Goal: Navigation & Orientation: Find specific page/section

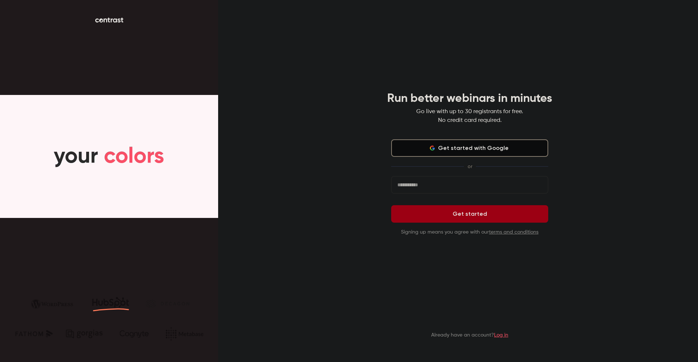
click at [505, 146] on button "Get started with Google" at bounding box center [469, 147] width 157 height 17
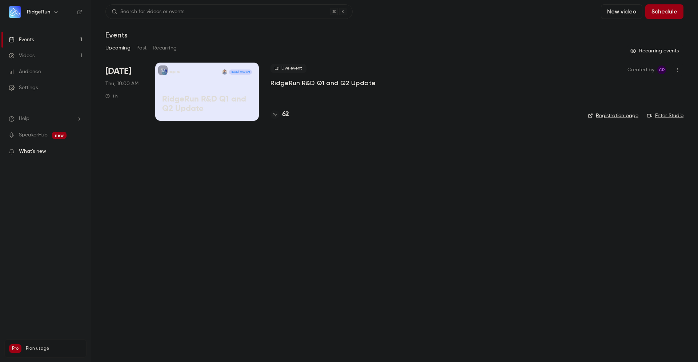
click at [23, 151] on span "What's new" at bounding box center [32, 152] width 27 height 8
click at [158, 180] on div at bounding box center [349, 181] width 698 height 362
click at [39, 135] on link "SpeakerHub" at bounding box center [33, 135] width 29 height 8
click at [214, 195] on main "Search for videos or events New video Schedule Events Upcoming Past Recurring R…" at bounding box center [394, 181] width 607 height 362
click at [148, 46] on div "Upcoming Past Recurring" at bounding box center [394, 48] width 578 height 12
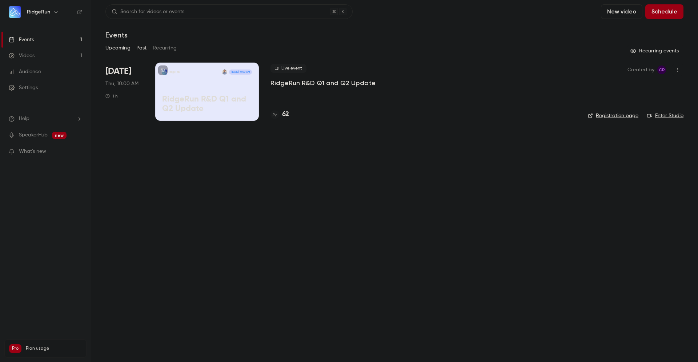
click at [147, 47] on button "Past" at bounding box center [141, 48] width 11 height 12
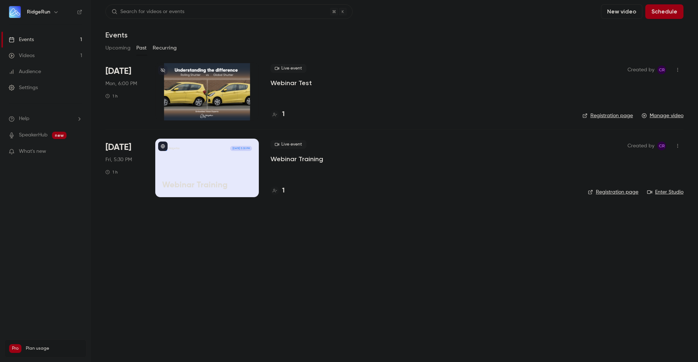
click at [175, 48] on button "Recurring" at bounding box center [165, 48] width 24 height 12
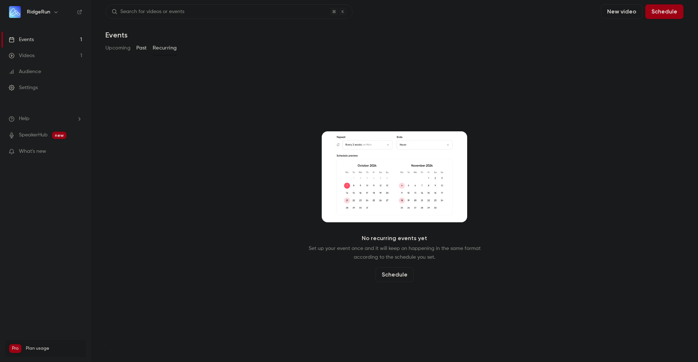
click at [144, 48] on button "Past" at bounding box center [141, 48] width 11 height 12
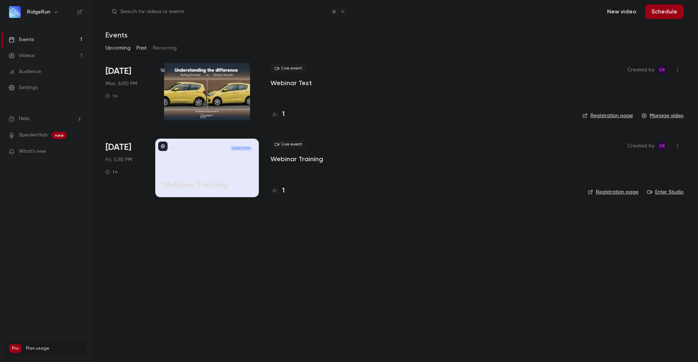
click at [126, 48] on button "Upcoming" at bounding box center [117, 48] width 25 height 12
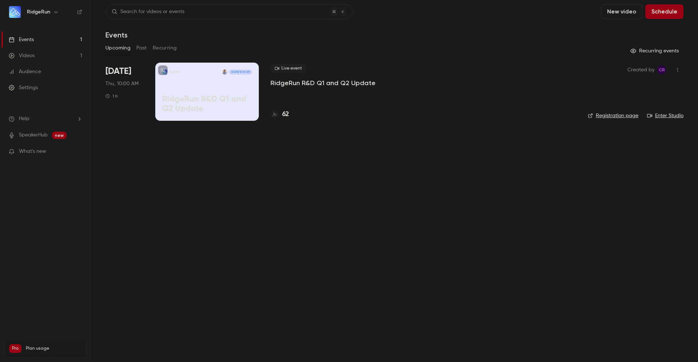
click at [299, 80] on p "RidgeRun R&D Q1 and Q2 Update" at bounding box center [323, 83] width 105 height 9
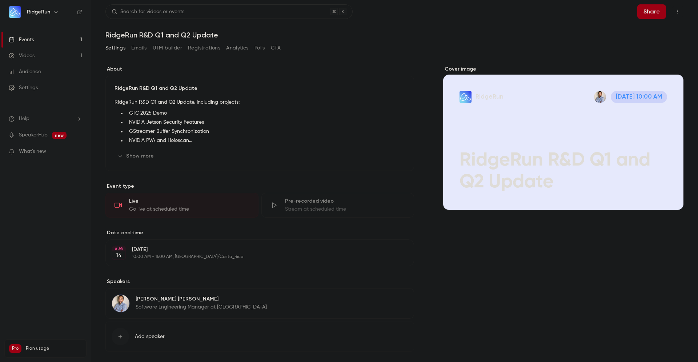
click at [149, 165] on div "RidgeRun R&D Q1 and Q2 Update RidgeRun R&D Q1 and Q2 Update. Including projects…" at bounding box center [259, 123] width 309 height 95
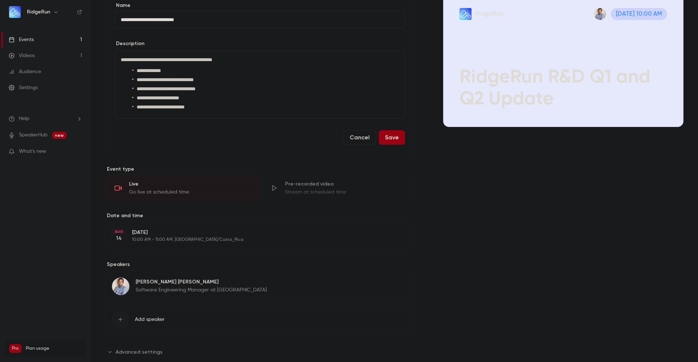
scroll to position [100, 0]
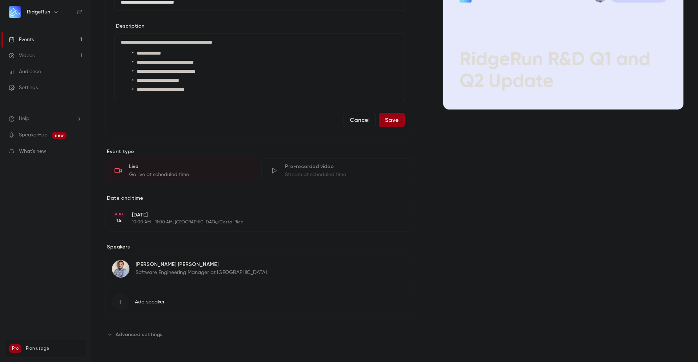
click at [161, 171] on div "Go live at scheduled time" at bounding box center [189, 174] width 120 height 7
click at [132, 176] on div "Go live at scheduled time" at bounding box center [189, 174] width 120 height 7
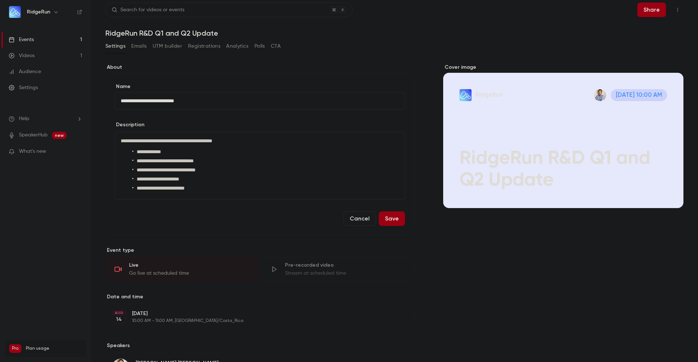
scroll to position [0, 0]
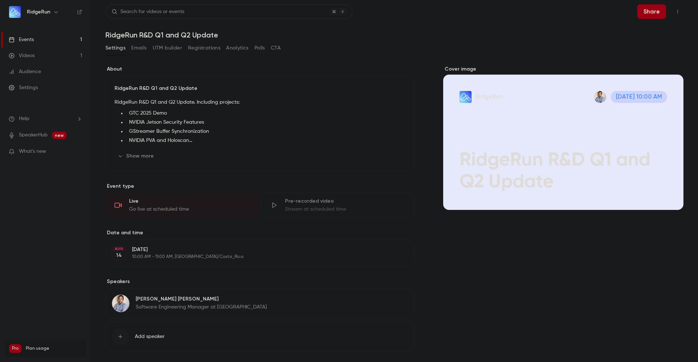
scroll to position [37, 0]
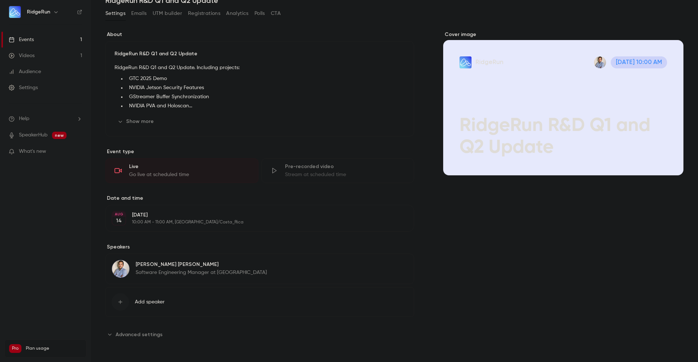
click at [38, 34] on link "Events 1" at bounding box center [45, 40] width 91 height 16
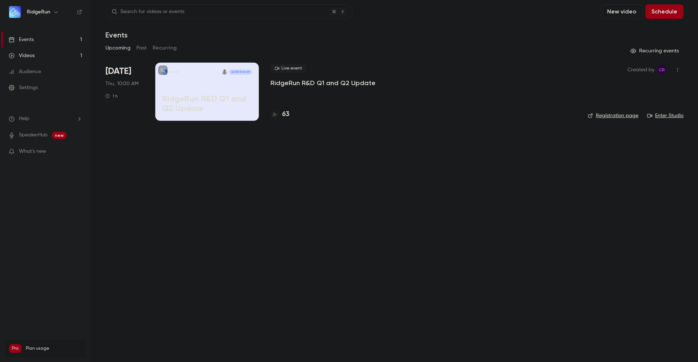
click at [31, 52] on link "Videos 1" at bounding box center [45, 56] width 91 height 16
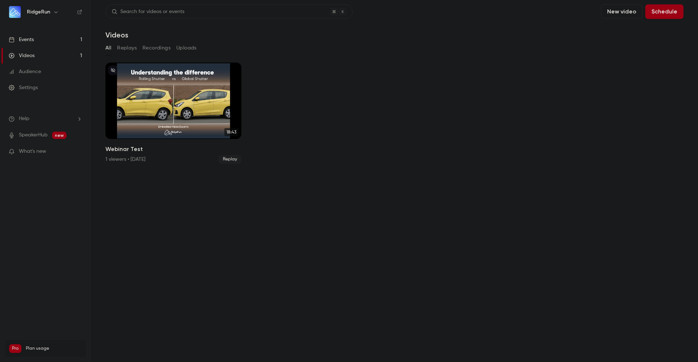
click at [41, 39] on link "Events 1" at bounding box center [45, 40] width 91 height 16
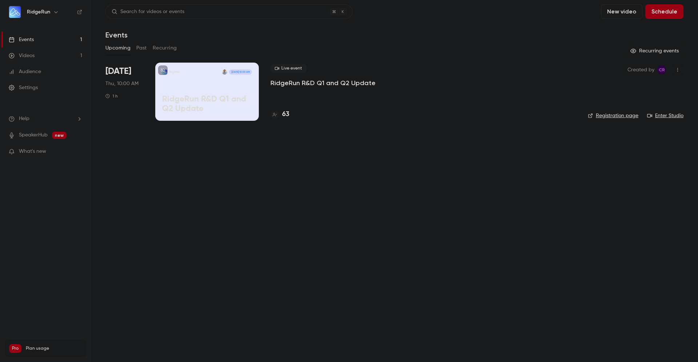
click at [678, 117] on link "Enter Studio" at bounding box center [665, 115] width 36 height 7
